Goal: Task Accomplishment & Management: Complete application form

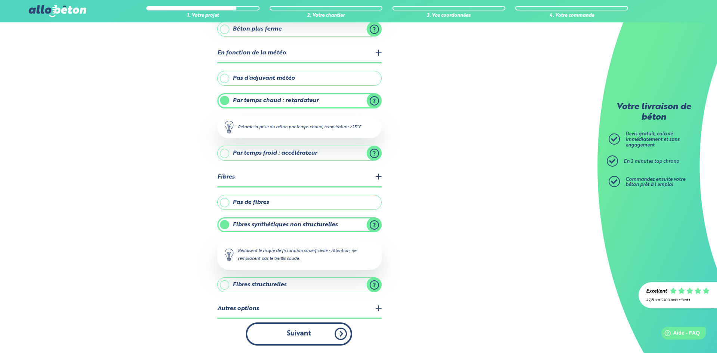
click at [314, 331] on button "Suivant" at bounding box center [299, 334] width 106 height 23
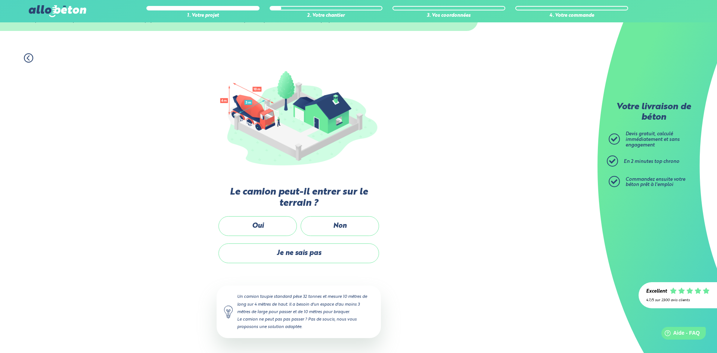
scroll to position [36, 0]
click at [217, 221] on div "Oui" at bounding box center [257, 230] width 82 height 27
click at [260, 219] on label "Oui" at bounding box center [257, 227] width 78 height 20
click at [0, 0] on input "Oui" at bounding box center [0, 0] width 0 height 0
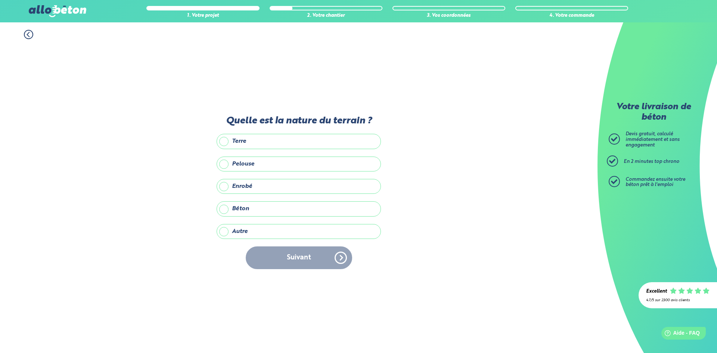
click at [236, 228] on label "Autre" at bounding box center [298, 231] width 164 height 15
click at [0, 0] on input "Autre" at bounding box center [0, 0] width 0 height 0
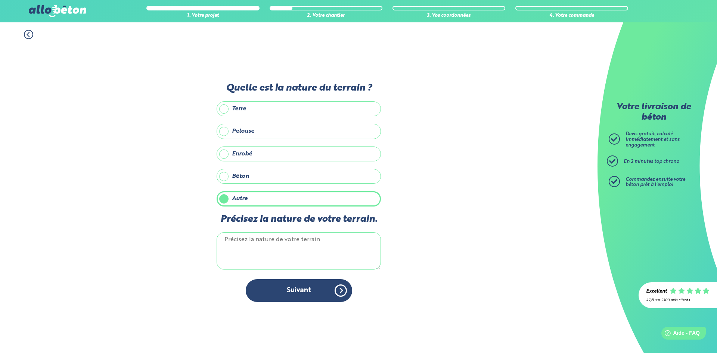
click at [234, 246] on textarea "Précisez la nature de votre terrain." at bounding box center [298, 251] width 164 height 37
click at [235, 110] on label "Terre" at bounding box center [298, 109] width 164 height 15
click at [0, 0] on input "Terre" at bounding box center [0, 0] width 0 height 0
click at [265, 252] on textarea "Précisez la nature de votre terrain." at bounding box center [298, 251] width 164 height 37
click at [228, 116] on label "Terre" at bounding box center [298, 109] width 164 height 15
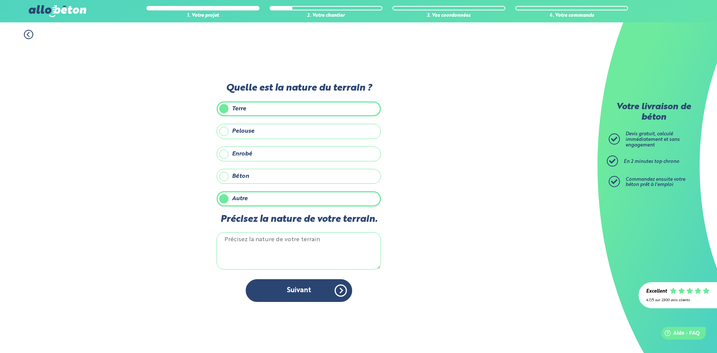
click at [0, 0] on input "Terre" at bounding box center [0, 0] width 0 height 0
click at [257, 253] on textarea "Précisez la nature de votre terrain." at bounding box center [298, 251] width 164 height 37
type textarea "g"
type textarea "grattage de route"
click at [315, 302] on div "Quelle est la nature du terrain ? Terre Pelouse Enrobé Béton Autre Précisez la …" at bounding box center [298, 196] width 164 height 227
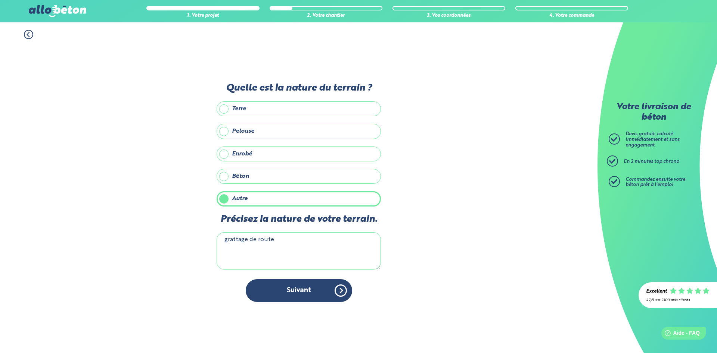
drag, startPoint x: 321, startPoint y: 289, endPoint x: 341, endPoint y: 291, distance: 20.2
click at [322, 290] on button "Suivant" at bounding box center [299, 291] width 106 height 23
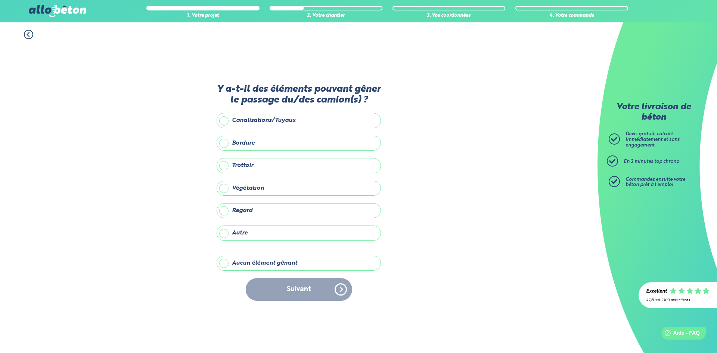
drag, startPoint x: 224, startPoint y: 262, endPoint x: 266, endPoint y: 271, distance: 43.8
click at [230, 262] on label "Aucun élément gênant" at bounding box center [298, 263] width 164 height 15
click at [221, 265] on label "Aucun élément gênant" at bounding box center [298, 263] width 164 height 15
click at [0, 0] on input "Aucun élément gênant" at bounding box center [0, 0] width 0 height 0
click at [298, 284] on button "Suivant" at bounding box center [299, 289] width 106 height 23
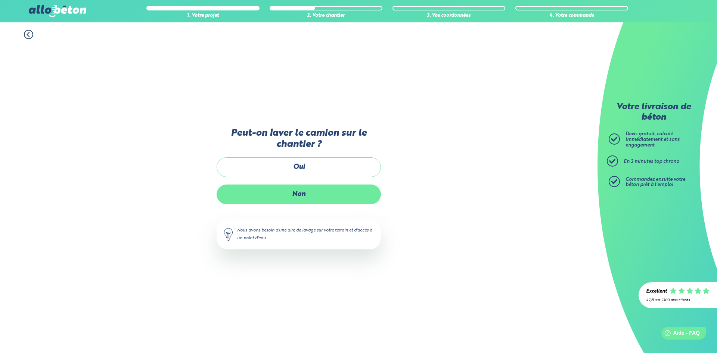
click at [296, 196] on label "Non" at bounding box center [298, 195] width 164 height 20
click at [0, 0] on input "Non" at bounding box center [0, 0] width 0 height 0
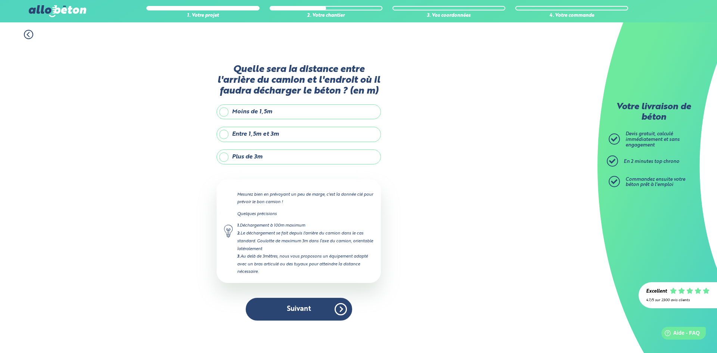
click at [271, 136] on label "Entre 1,5m et 3m" at bounding box center [298, 134] width 164 height 15
click at [0, 0] on input "Entre 1,5m et 3m" at bounding box center [0, 0] width 0 height 0
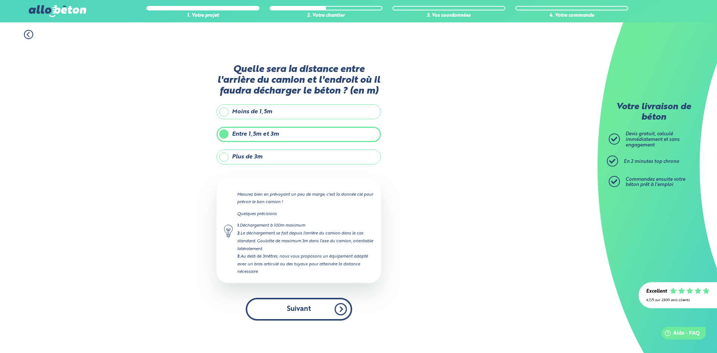
click at [306, 306] on button "Suivant" at bounding box center [299, 309] width 106 height 23
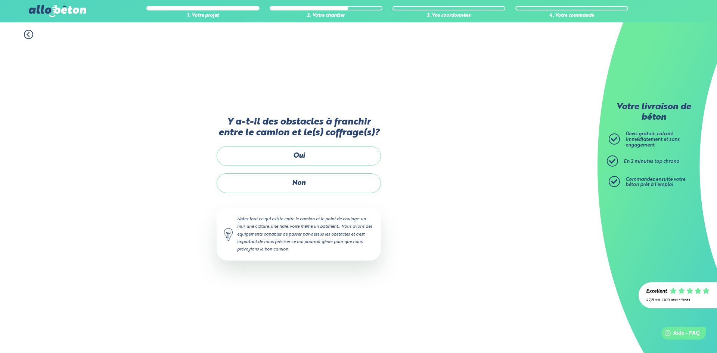
click at [321, 183] on label "Non" at bounding box center [298, 184] width 164 height 20
click at [0, 0] on input "Non" at bounding box center [0, 0] width 0 height 0
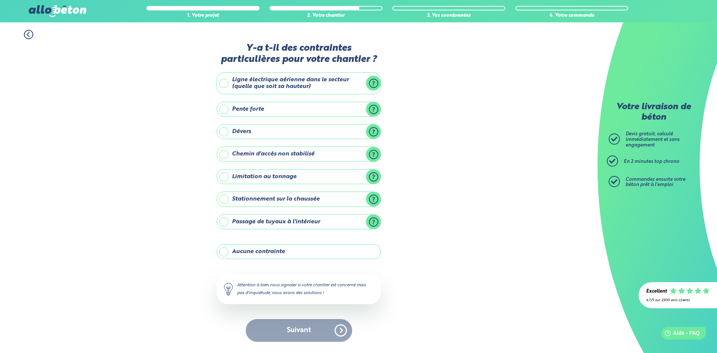
click at [239, 252] on label "Aucune contrainte" at bounding box center [298, 251] width 164 height 15
click at [0, 0] on input "Aucune contrainte" at bounding box center [0, 0] width 0 height 0
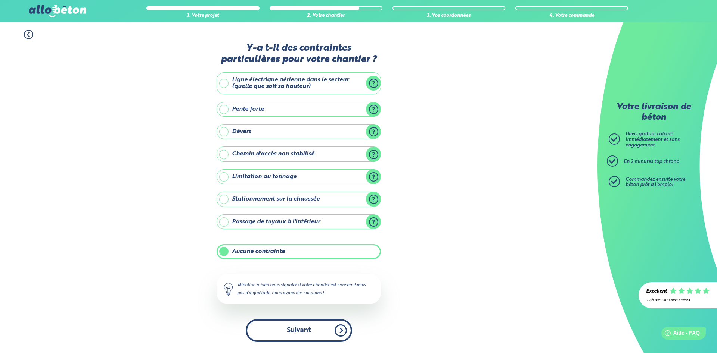
click at [285, 320] on button "Suivant" at bounding box center [299, 330] width 106 height 23
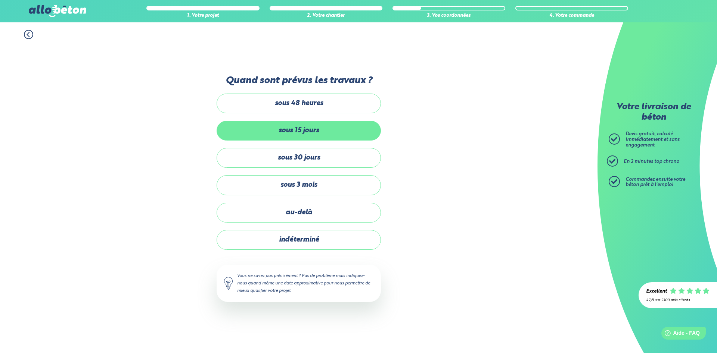
click at [287, 136] on label "sous 15 jours" at bounding box center [298, 131] width 164 height 20
click at [0, 0] on input "sous 15 jours" at bounding box center [0, 0] width 0 height 0
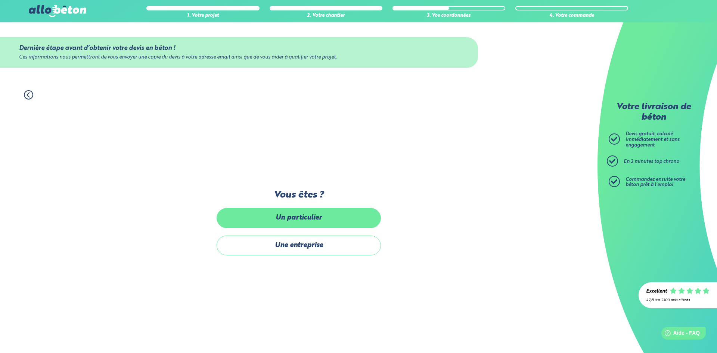
click at [327, 225] on label "Un particulier" at bounding box center [298, 218] width 164 height 20
click at [0, 0] on input "Un particulier" at bounding box center [0, 0] width 0 height 0
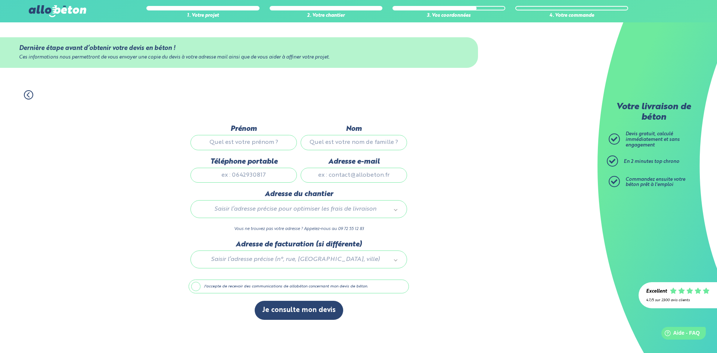
click at [251, 143] on input "Prénom" at bounding box center [243, 142] width 106 height 15
type input "[PERSON_NAME]"
click at [400, 144] on input "Nom" at bounding box center [353, 142] width 106 height 15
click at [363, 141] on input "Nom" at bounding box center [353, 142] width 106 height 15
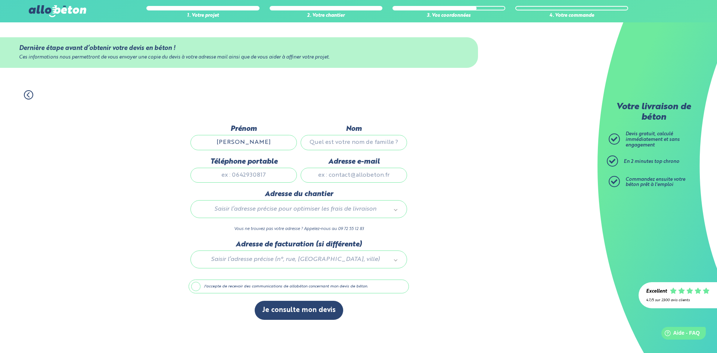
click at [363, 141] on input "Nom" at bounding box center [353, 142] width 106 height 15
click at [324, 139] on input "Nom" at bounding box center [353, 142] width 106 height 15
type input "Vodor"
click at [240, 175] on input "Téléphone portable" at bounding box center [243, 175] width 106 height 15
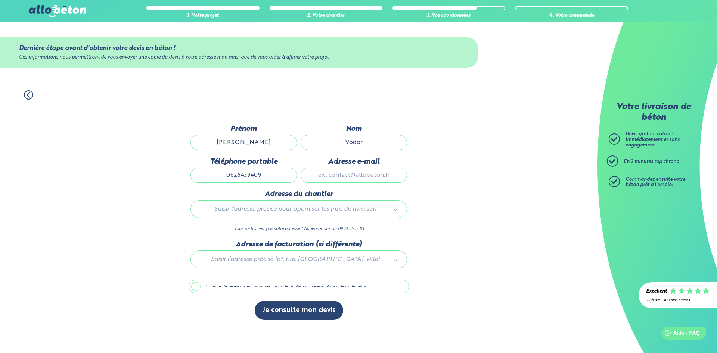
type input "0626439409"
click at [379, 183] on input "Adresse e-mail" at bounding box center [353, 175] width 106 height 15
click at [375, 178] on input "Adresse e-mail" at bounding box center [353, 175] width 106 height 15
type input "[EMAIL_ADDRESS][DOMAIN_NAME]"
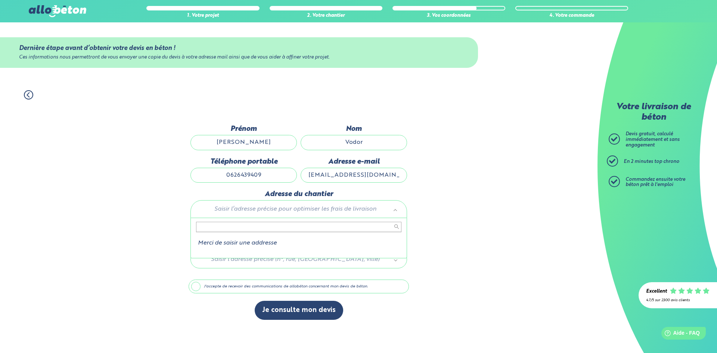
click at [289, 216] on body "09 72 55 12 83 Conseils et Appel Gratuits nos produits le béton prêt à l'emploi…" at bounding box center [358, 176] width 717 height 353
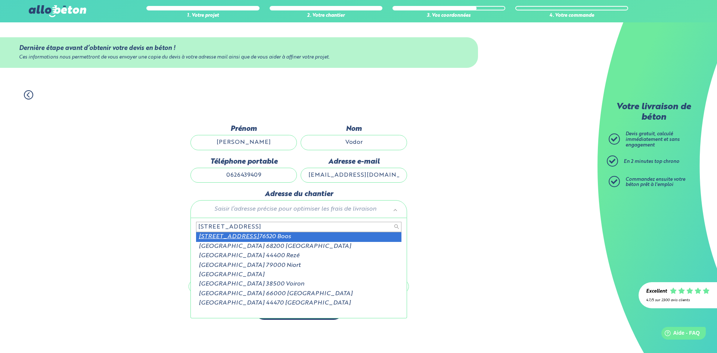
type input "[STREET_ADDRESS]"
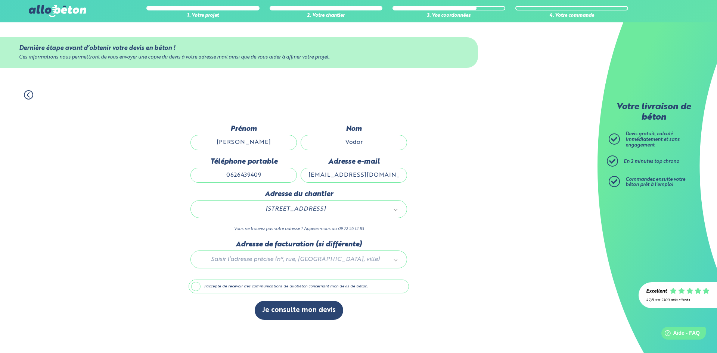
click at [290, 261] on div at bounding box center [298, 258] width 220 height 35
click at [290, 261] on body "09 72 55 12 83 Conseils et Appel Gratuits nos produits le béton prêt à l'emploi…" at bounding box center [358, 176] width 717 height 353
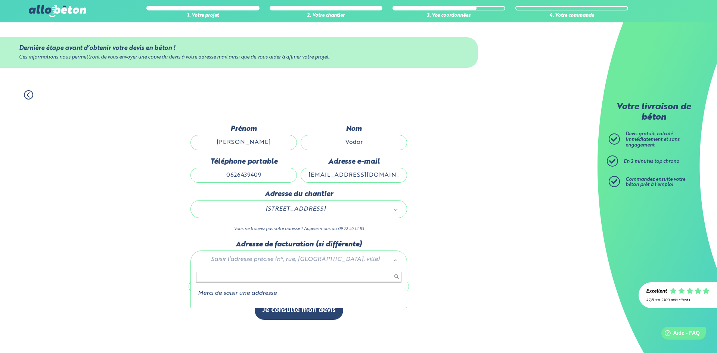
click at [71, 262] on body "09 72 55 12 83 Conseils et Appel Gratuits nos produits le béton prêt à l'emploi…" at bounding box center [358, 176] width 717 height 353
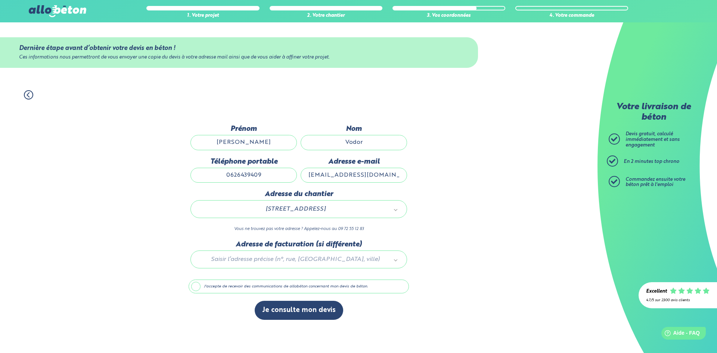
click at [197, 288] on label "J'accepte de recevoir des communications de allobéton concernant mon devis de b…" at bounding box center [298, 287] width 220 height 14
click at [0, 0] on input "J'accepte de recevoir des communications de allobéton concernant mon devis de b…" at bounding box center [0, 0] width 0 height 0
click at [197, 291] on label "J'accepte de recevoir des communications de allobéton concernant mon devis de b…" at bounding box center [298, 287] width 220 height 14
click at [0, 0] on input "J'accepte de recevoir des communications de allobéton concernant mon devis de b…" at bounding box center [0, 0] width 0 height 0
click at [316, 314] on button "Je consulte mon devis" at bounding box center [299, 310] width 88 height 19
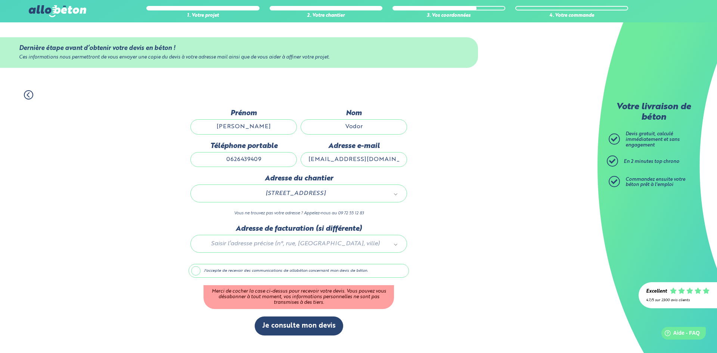
click at [199, 280] on div "J'accepte de recevoir des communications de allobéton concernant mon devis de b…" at bounding box center [298, 287] width 220 height 46
click at [196, 276] on label "J'accepte de recevoir des communications de allobéton concernant mon devis de b…" at bounding box center [298, 271] width 220 height 14
click at [0, 0] on input "J'accepte de recevoir des communications de allobéton concernant mon devis de b…" at bounding box center [0, 0] width 0 height 0
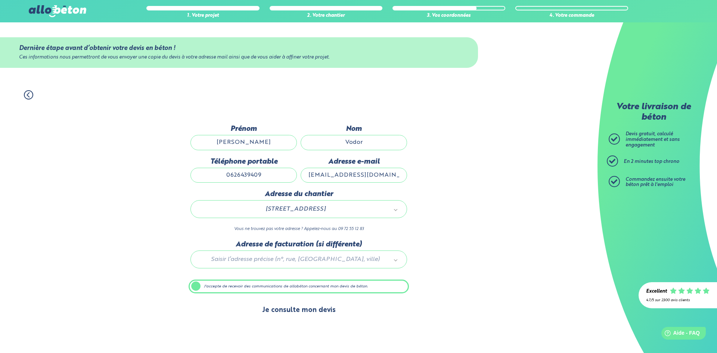
click at [297, 314] on button "Je consulte mon devis" at bounding box center [299, 310] width 88 height 19
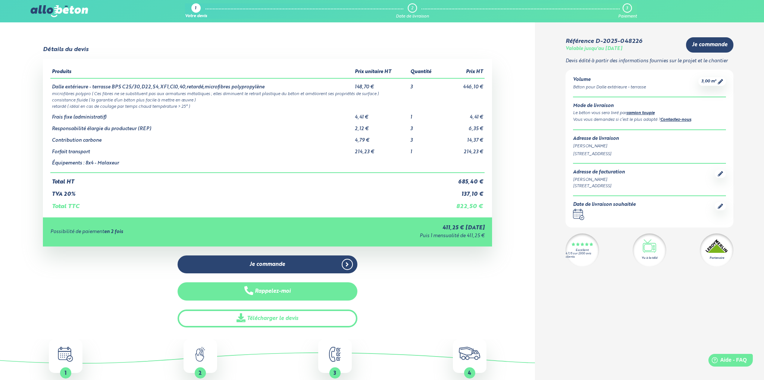
click at [298, 291] on button "Rappelez-moi" at bounding box center [268, 292] width 180 height 18
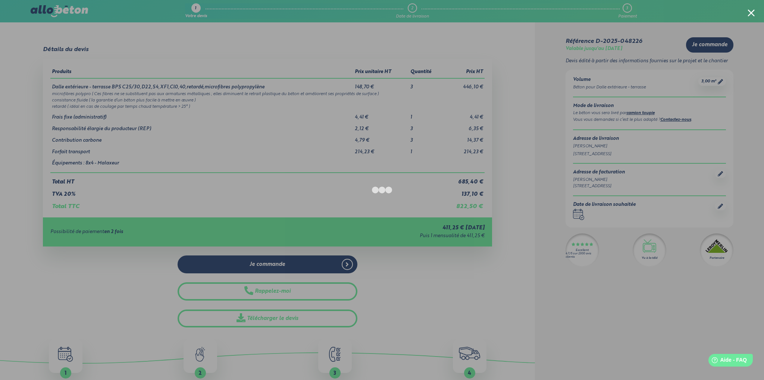
click at [178, 130] on div at bounding box center [382, 190] width 764 height 380
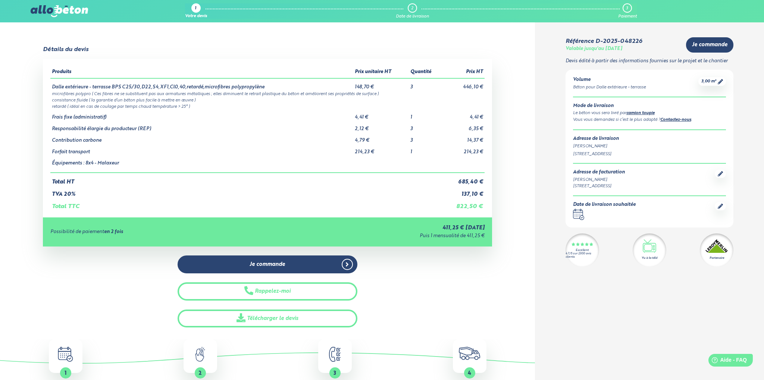
click at [532, 291] on div "Détails du devis Produits Prix unitaire HT Quantité Prix HT Dalle extérieure - …" at bounding box center [267, 186] width 535 height 281
click at [530, 287] on div "Détails du devis Produits Prix unitaire HT Quantité Prix HT Dalle extérieure - …" at bounding box center [267, 186] width 535 height 281
